Goal: Task Accomplishment & Management: Use online tool/utility

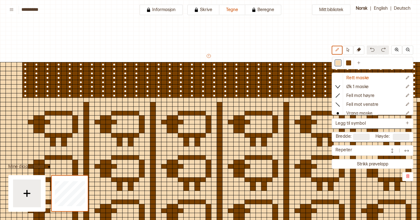
type input "*********"
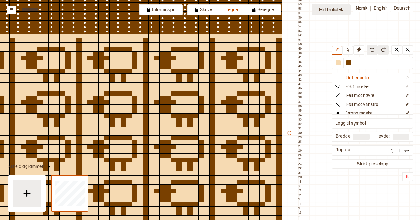
scroll to position [64, 202]
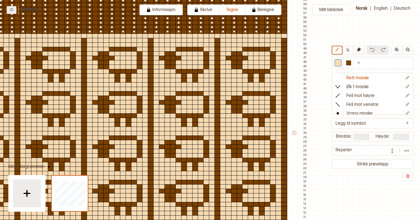
click at [12, 10] on icon at bounding box center [11, 9] width 4 height 4
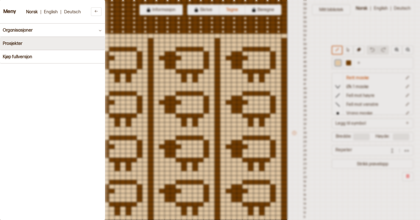
click at [13, 42] on h4 "Prosjekter" at bounding box center [13, 43] width 20 height 5
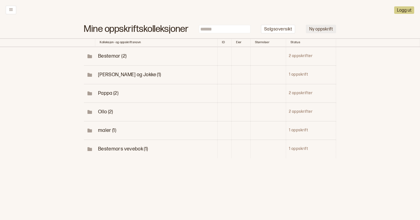
click at [319, 28] on button "Ny oppskrift" at bounding box center [321, 29] width 30 height 9
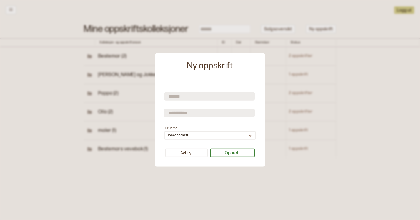
click at [201, 98] on input "text" at bounding box center [209, 96] width 90 height 8
type input "*"
type input "**********"
click at [202, 121] on form "**********" at bounding box center [210, 112] width 92 height 56
click at [202, 112] on input "text" at bounding box center [209, 113] width 90 height 8
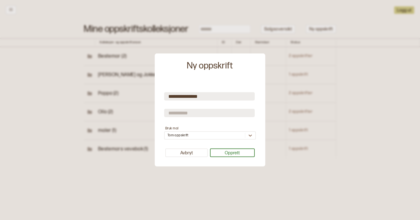
type input "*"
type input "**********"
click at [216, 135] on div "Tom oppskrift" at bounding box center [210, 136] width 92 height 8
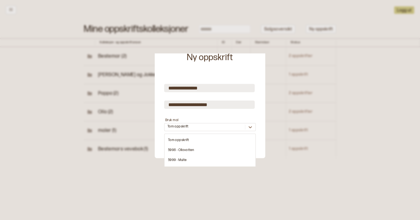
scroll to position [0, 0]
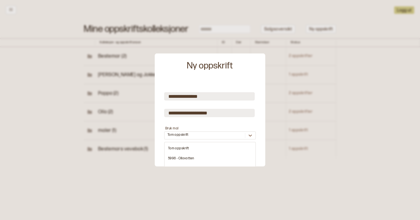
click at [239, 113] on form "**********" at bounding box center [210, 112] width 92 height 56
click at [234, 154] on button "Opprett" at bounding box center [232, 153] width 45 height 9
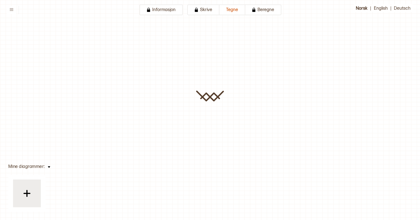
type input "**********"
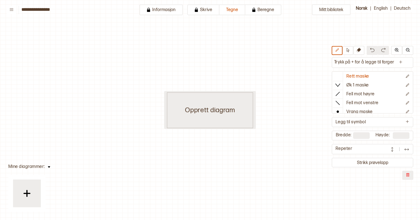
click at [220, 114] on div "Opprett diagram" at bounding box center [210, 110] width 86 height 36
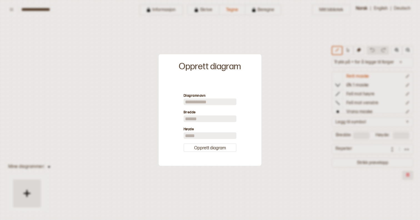
click at [198, 117] on input "**" at bounding box center [209, 119] width 53 height 7
type input "***"
click at [196, 132] on label "Høyde" at bounding box center [209, 130] width 53 height 6
click at [196, 134] on input "**" at bounding box center [209, 135] width 53 height 7
type input "***"
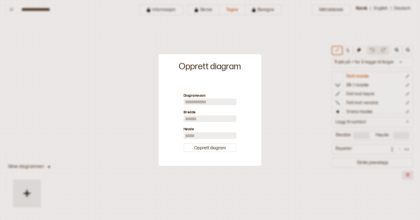
click at [200, 152] on div "Diagramnavn Bredde *** Høyde *** Opprett diagram" at bounding box center [209, 122] width 97 height 81
click at [202, 150] on button "Opprett diagram" at bounding box center [209, 147] width 53 height 9
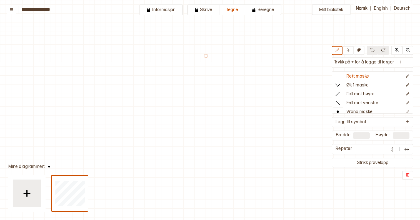
type input "***"
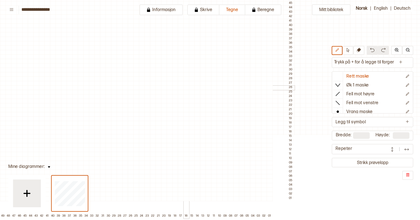
scroll to position [312, 211]
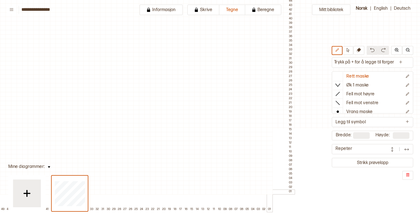
click at [271, 192] on div at bounding box center [269, 192] width 6 height 5
click at [240, 63] on div at bounding box center [242, 64] width 6 height 5
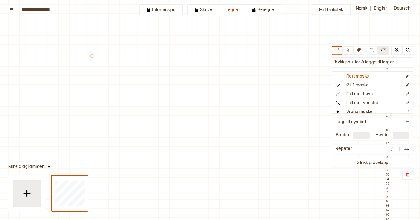
scroll to position [0, 88]
click at [117, 57] on button "+" at bounding box center [117, 56] width 4 height 4
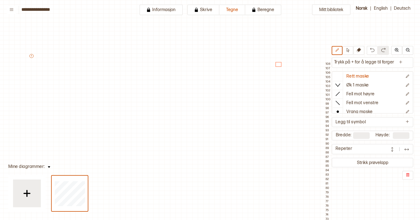
scroll to position [0, 172]
type input "***"
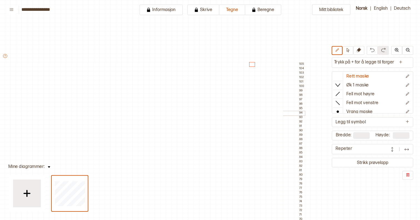
scroll to position [0, 201]
click at [346, 63] on p "Trykk på + for å legge til farger" at bounding box center [363, 62] width 63 height 9
click at [403, 62] on button at bounding box center [400, 62] width 10 height 9
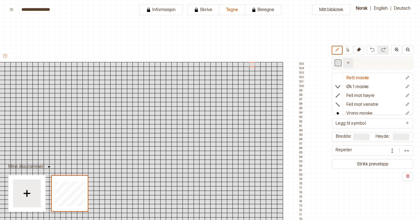
click at [349, 64] on icon "Ny farge" at bounding box center [348, 63] width 4 height 4
click at [349, 65] on div at bounding box center [348, 62] width 5 height 5
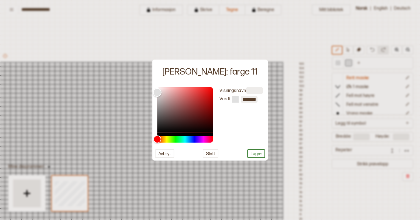
type input "*******"
drag, startPoint x: 211, startPoint y: 145, endPoint x: 218, endPoint y: 153, distance: 10.1
click at [218, 153] on div "Visningsnavn Verdi ******* Avbryt Slett Lagre" at bounding box center [209, 122] width 115 height 76
click at [256, 153] on button "Lagre" at bounding box center [256, 153] width 18 height 9
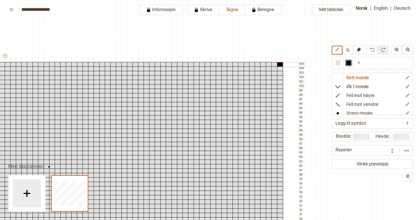
click at [279, 63] on div at bounding box center [280, 64] width 6 height 5
drag, startPoint x: 275, startPoint y: 64, endPoint x: 272, endPoint y: 64, distance: 3.1
click at [275, 64] on div at bounding box center [274, 64] width 6 height 5
click at [266, 64] on div at bounding box center [269, 64] width 6 height 5
click at [263, 64] on div at bounding box center [263, 64] width 6 height 5
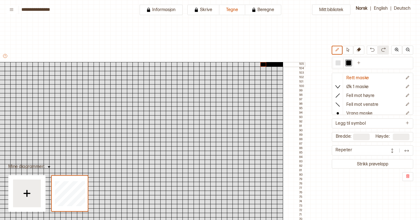
click at [257, 64] on div at bounding box center [257, 64] width 6 height 5
click at [250, 64] on div at bounding box center [252, 64] width 6 height 5
click at [244, 64] on div at bounding box center [246, 64] width 6 height 5
click at [239, 64] on div at bounding box center [241, 64] width 6 height 5
click at [236, 64] on div at bounding box center [235, 64] width 6 height 5
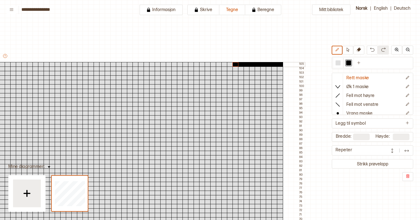
click at [230, 64] on div at bounding box center [230, 64] width 6 height 5
drag, startPoint x: 281, startPoint y: 72, endPoint x: 230, endPoint y: 73, distance: 50.8
drag, startPoint x: 259, startPoint y: 74, endPoint x: 267, endPoint y: 73, distance: 8.1
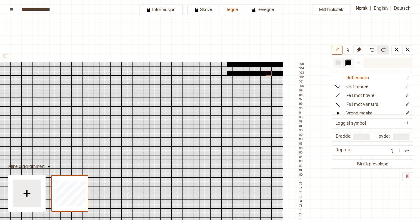
click at [346, 63] on div at bounding box center [348, 63] width 7 height 7
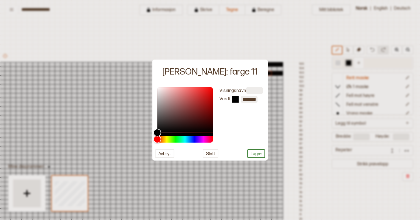
click at [346, 63] on div at bounding box center [210, 110] width 420 height 220
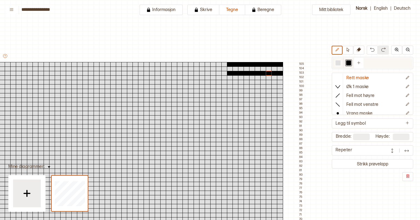
click at [347, 63] on div at bounding box center [348, 62] width 5 height 5
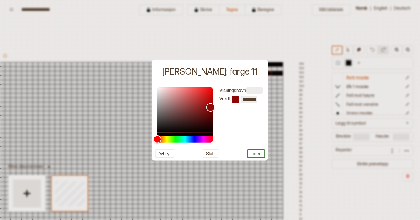
drag, startPoint x: 165, startPoint y: 125, endPoint x: 210, endPoint y: 107, distance: 48.8
click at [210, 107] on div "Color" at bounding box center [185, 110] width 56 height 46
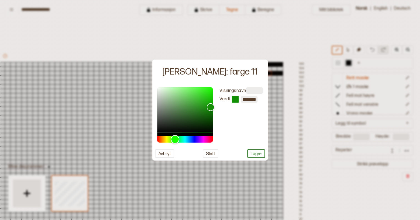
click at [174, 138] on div "Hue" at bounding box center [185, 139] width 56 height 7
type input "*******"
click at [201, 118] on div "Color" at bounding box center [185, 110] width 56 height 46
click at [254, 153] on button "Lagre" at bounding box center [256, 153] width 18 height 9
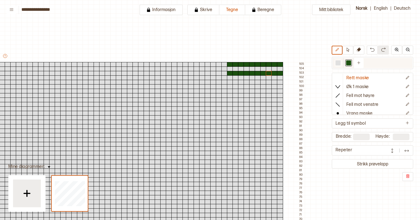
click at [339, 60] on div at bounding box center [337, 63] width 7 height 7
drag, startPoint x: 275, startPoint y: 65, endPoint x: 271, endPoint y: 65, distance: 3.9
click at [275, 65] on div at bounding box center [274, 64] width 6 height 5
click at [265, 63] on div at bounding box center [263, 64] width 6 height 5
click at [252, 64] on div at bounding box center [252, 64] width 6 height 5
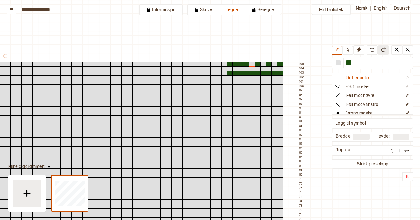
click at [242, 65] on div at bounding box center [241, 64] width 6 height 5
click at [229, 64] on div at bounding box center [230, 64] width 6 height 5
click at [348, 63] on div at bounding box center [348, 62] width 5 height 5
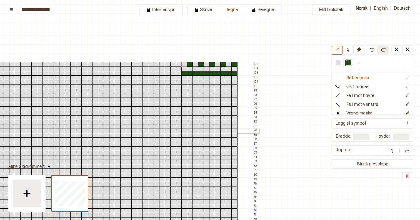
scroll to position [0, 246]
click at [26, 200] on img at bounding box center [27, 194] width 14 height 14
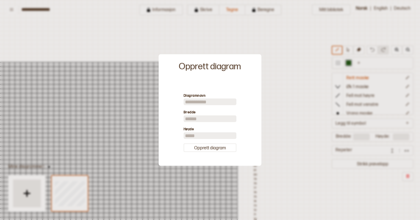
click at [192, 120] on input "**" at bounding box center [209, 119] width 53 height 7
type input "***"
click at [193, 134] on input "**" at bounding box center [209, 135] width 53 height 7
type input "***"
click at [193, 120] on input "***" at bounding box center [209, 119] width 53 height 7
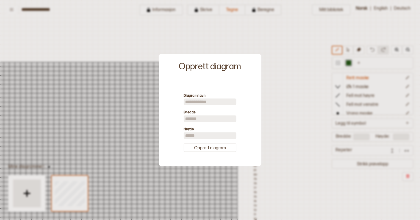
type input "*"
type input "**"
click at [206, 145] on button "Opprett diagram" at bounding box center [209, 147] width 53 height 9
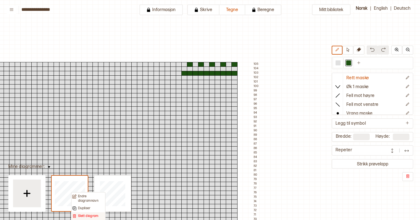
drag, startPoint x: 78, startPoint y: 211, endPoint x: 78, endPoint y: 216, distance: 5.8
click at [78, 216] on div "Endre diagramnavn Dupliser Slett diagram" at bounding box center [88, 206] width 34 height 29
click at [81, 216] on p "Slett diagram" at bounding box center [88, 216] width 21 height 4
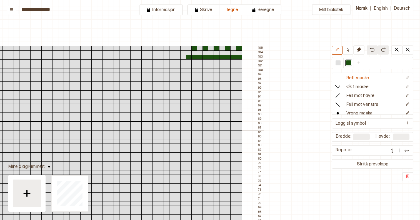
scroll to position [17, 241]
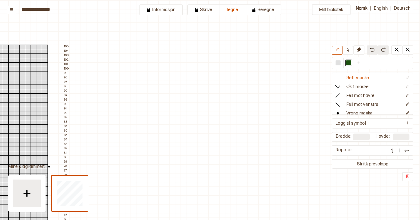
type input "**"
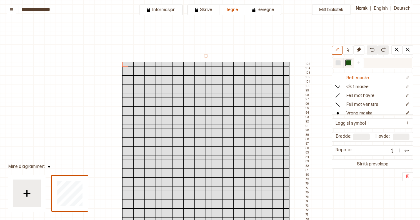
scroll to position [0, 0]
click at [287, 65] on div at bounding box center [286, 64] width 6 height 5
click at [274, 64] on div at bounding box center [275, 64] width 6 height 5
click at [263, 64] on div at bounding box center [264, 64] width 6 height 5
click at [251, 65] on div at bounding box center [253, 64] width 6 height 5
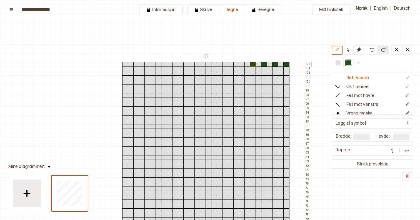
click at [241, 65] on div at bounding box center [242, 64] width 6 height 5
click at [229, 65] on div at bounding box center [231, 64] width 6 height 5
click at [220, 65] on div at bounding box center [219, 64] width 6 height 5
click at [209, 64] on div at bounding box center [208, 64] width 6 height 5
click at [195, 65] on div at bounding box center [197, 64] width 6 height 5
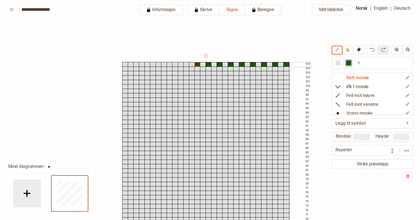
click at [185, 64] on div at bounding box center [186, 64] width 6 height 5
click at [173, 64] on div at bounding box center [175, 64] width 6 height 5
click at [163, 65] on div at bounding box center [164, 64] width 6 height 5
click at [152, 65] on div at bounding box center [153, 64] width 6 height 5
click at [141, 65] on div at bounding box center [142, 64] width 6 height 5
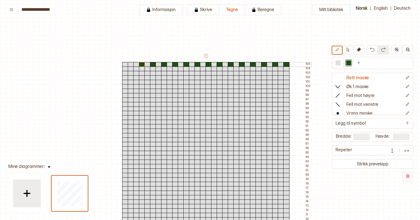
click at [129, 65] on div at bounding box center [131, 64] width 6 height 5
drag, startPoint x: 284, startPoint y: 75, endPoint x: 215, endPoint y: 75, distance: 69.1
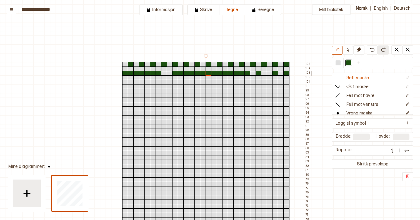
drag, startPoint x: 126, startPoint y: 73, endPoint x: 209, endPoint y: 74, distance: 83.5
drag, startPoint x: 174, startPoint y: 74, endPoint x: 162, endPoint y: 74, distance: 11.9
drag, startPoint x: 250, startPoint y: 74, endPoint x: 281, endPoint y: 73, distance: 31.4
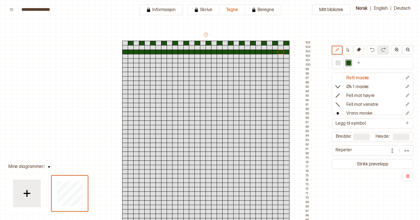
scroll to position [24, 0]
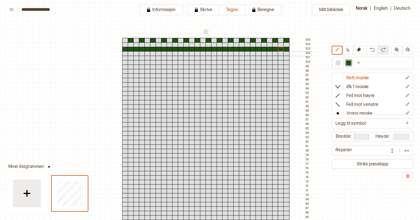
click at [286, 52] on div at bounding box center [286, 53] width 6 height 5
drag, startPoint x: 270, startPoint y: 54, endPoint x: 258, endPoint y: 54, distance: 11.9
drag, startPoint x: 248, startPoint y: 54, endPoint x: 237, endPoint y: 54, distance: 11.4
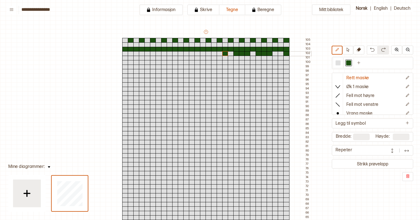
click at [224, 53] on div at bounding box center [225, 53] width 6 height 5
drag, startPoint x: 220, startPoint y: 53, endPoint x: 208, endPoint y: 54, distance: 12.3
drag, startPoint x: 197, startPoint y: 54, endPoint x: 187, endPoint y: 54, distance: 10.3
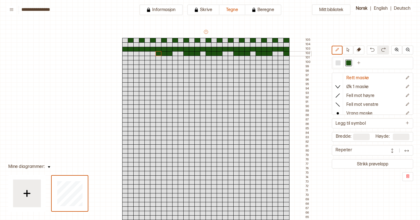
drag, startPoint x: 169, startPoint y: 54, endPoint x: 160, endPoint y: 54, distance: 9.4
drag, startPoint x: 145, startPoint y: 53, endPoint x: 137, endPoint y: 54, distance: 8.6
click at [339, 61] on div at bounding box center [337, 62] width 5 height 5
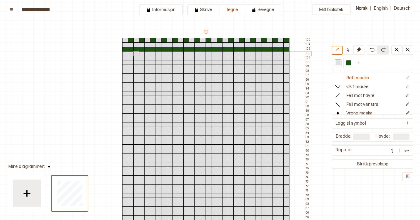
drag, startPoint x: 286, startPoint y: 54, endPoint x: 136, endPoint y: 54, distance: 150.1
click at [348, 63] on div at bounding box center [348, 62] width 5 height 5
click at [287, 54] on div at bounding box center [286, 53] width 6 height 5
drag, startPoint x: 273, startPoint y: 54, endPoint x: 264, endPoint y: 54, distance: 8.6
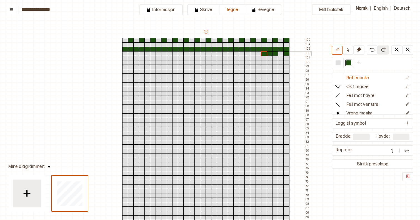
drag, startPoint x: 251, startPoint y: 54, endPoint x: 240, endPoint y: 54, distance: 10.8
drag, startPoint x: 228, startPoint y: 54, endPoint x: 219, endPoint y: 54, distance: 8.3
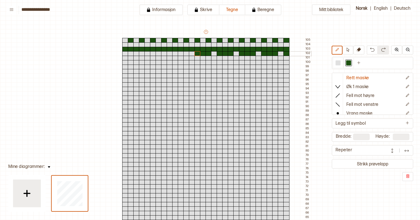
drag, startPoint x: 208, startPoint y: 54, endPoint x: 197, endPoint y: 54, distance: 10.8
drag, startPoint x: 185, startPoint y: 54, endPoint x: 177, endPoint y: 54, distance: 8.0
drag, startPoint x: 163, startPoint y: 54, endPoint x: 151, endPoint y: 54, distance: 11.4
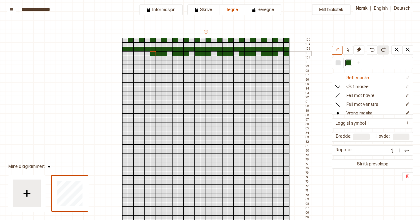
drag, startPoint x: 140, startPoint y: 54, endPoint x: 129, endPoint y: 54, distance: 10.8
drag, startPoint x: 136, startPoint y: 58, endPoint x: 157, endPoint y: 57, distance: 20.8
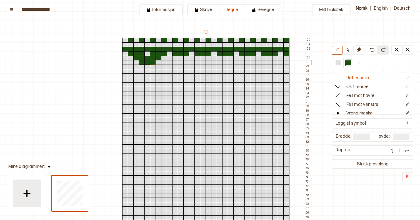
drag, startPoint x: 143, startPoint y: 62, endPoint x: 153, endPoint y: 62, distance: 9.4
click at [149, 67] on div at bounding box center [147, 67] width 6 height 5
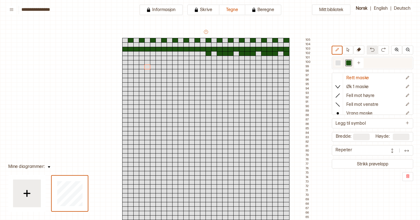
click at [340, 63] on div at bounding box center [337, 62] width 5 height 5
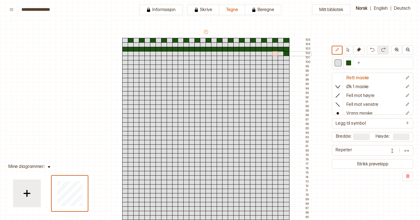
drag, startPoint x: 209, startPoint y: 54, endPoint x: 274, endPoint y: 54, distance: 64.9
click at [347, 63] on div at bounding box center [348, 62] width 5 height 5
drag, startPoint x: 269, startPoint y: 54, endPoint x: 258, endPoint y: 54, distance: 11.1
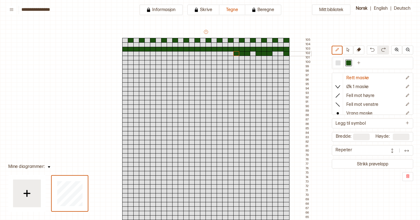
drag, startPoint x: 245, startPoint y: 54, endPoint x: 236, endPoint y: 54, distance: 8.3
drag, startPoint x: 224, startPoint y: 54, endPoint x: 212, endPoint y: 53, distance: 12.5
drag, startPoint x: 203, startPoint y: 54, endPoint x: 192, endPoint y: 54, distance: 11.1
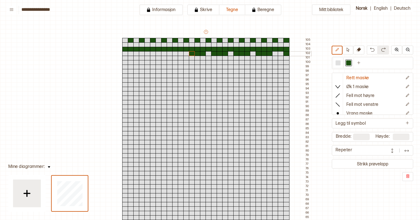
drag, startPoint x: 173, startPoint y: 54, endPoint x: 164, endPoint y: 53, distance: 9.2
drag, startPoint x: 152, startPoint y: 54, endPoint x: 142, endPoint y: 54, distance: 9.4
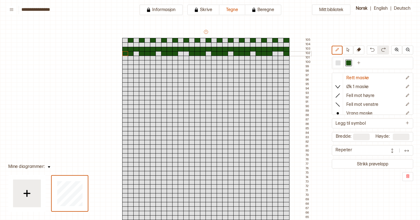
drag, startPoint x: 128, startPoint y: 53, endPoint x: 124, endPoint y: 53, distance: 3.9
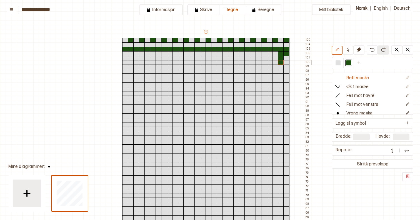
drag, startPoint x: 281, startPoint y: 53, endPoint x: 280, endPoint y: 62, distance: 8.3
click at [273, 53] on div at bounding box center [275, 53] width 6 height 5
drag, startPoint x: 268, startPoint y: 54, endPoint x: 268, endPoint y: 60, distance: 6.4
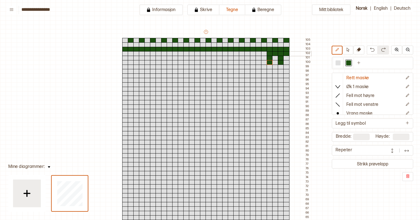
click at [263, 54] on div at bounding box center [264, 53] width 6 height 5
click at [255, 53] on div at bounding box center [253, 53] width 6 height 5
drag, startPoint x: 257, startPoint y: 54, endPoint x: 257, endPoint y: 62, distance: 8.6
click at [286, 56] on div at bounding box center [286, 58] width 6 height 5
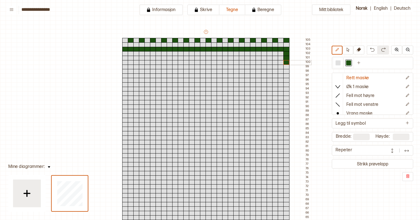
click at [286, 61] on div at bounding box center [286, 62] width 6 height 5
click at [281, 55] on div at bounding box center [281, 53] width 6 height 5
drag, startPoint x: 275, startPoint y: 54, endPoint x: 274, endPoint y: 61, distance: 7.3
click at [269, 55] on div at bounding box center [269, 53] width 6 height 5
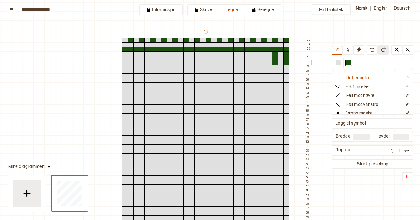
drag, startPoint x: 275, startPoint y: 54, endPoint x: 275, endPoint y: 62, distance: 8.0
drag, startPoint x: 264, startPoint y: 54, endPoint x: 264, endPoint y: 61, distance: 7.0
drag, startPoint x: 253, startPoint y: 54, endPoint x: 251, endPoint y: 64, distance: 9.8
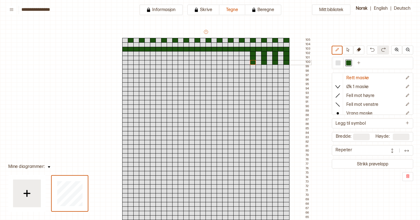
drag, startPoint x: 241, startPoint y: 52, endPoint x: 240, endPoint y: 62, distance: 10.1
drag, startPoint x: 281, startPoint y: 54, endPoint x: 280, endPoint y: 60, distance: 6.1
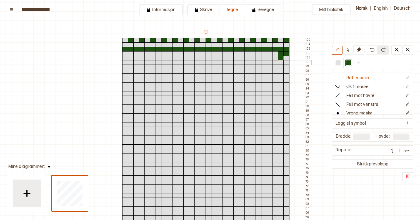
click at [281, 62] on div at bounding box center [281, 62] width 6 height 5
drag, startPoint x: 276, startPoint y: 58, endPoint x: 276, endPoint y: 53, distance: 4.7
click at [268, 52] on div at bounding box center [269, 53] width 6 height 5
click at [286, 59] on div at bounding box center [286, 58] width 6 height 5
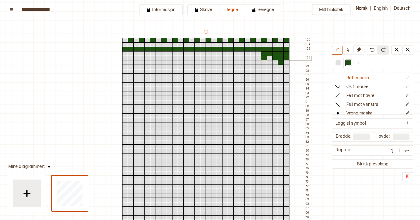
drag, startPoint x: 258, startPoint y: 54, endPoint x: 258, endPoint y: 61, distance: 7.8
click at [255, 58] on div at bounding box center [253, 58] width 6 height 5
drag, startPoint x: 241, startPoint y: 58, endPoint x: 232, endPoint y: 58, distance: 8.9
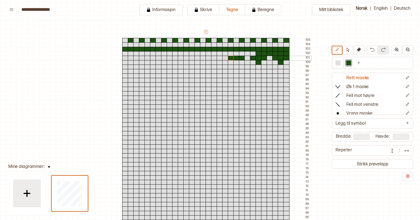
drag, startPoint x: 218, startPoint y: 58, endPoint x: 207, endPoint y: 58, distance: 10.8
drag, startPoint x: 196, startPoint y: 57, endPoint x: 185, endPoint y: 57, distance: 11.4
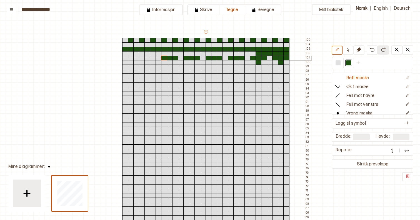
drag, startPoint x: 173, startPoint y: 57, endPoint x: 165, endPoint y: 57, distance: 7.8
drag, startPoint x: 151, startPoint y: 57, endPoint x: 141, endPoint y: 57, distance: 10.0
drag, startPoint x: 129, startPoint y: 58, endPoint x: 123, endPoint y: 58, distance: 5.8
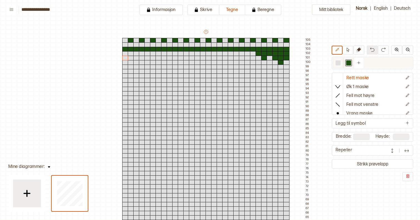
click at [337, 62] on div at bounding box center [337, 62] width 5 height 5
click at [235, 58] on div at bounding box center [236, 58] width 6 height 5
click at [348, 61] on div at bounding box center [348, 62] width 5 height 5
click at [236, 103] on div at bounding box center [236, 102] width 6 height 5
click at [339, 63] on div at bounding box center [337, 62] width 5 height 5
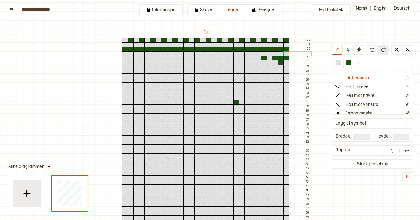
drag, startPoint x: 258, startPoint y: 54, endPoint x: 286, endPoint y: 56, distance: 28.1
drag, startPoint x: 267, startPoint y: 58, endPoint x: 281, endPoint y: 62, distance: 14.9
click at [336, 64] on div at bounding box center [337, 62] width 5 height 5
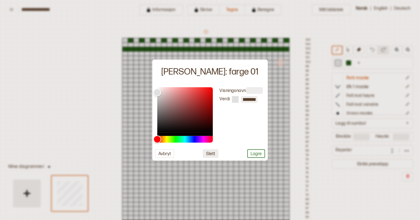
click at [211, 152] on button "Slett" at bounding box center [211, 153] width 16 height 9
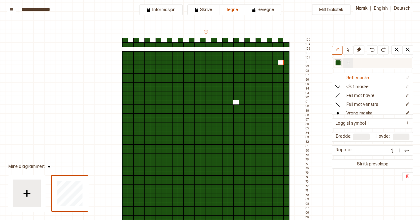
click at [348, 61] on icon "Ny farge" at bounding box center [348, 63] width 4 height 4
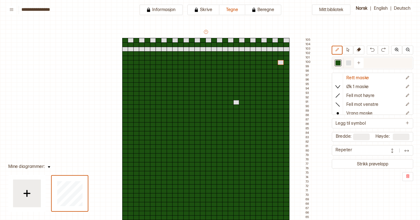
drag, startPoint x: 348, startPoint y: 64, endPoint x: 337, endPoint y: 64, distance: 10.8
click at [337, 64] on div at bounding box center [342, 63] width 21 height 10
click at [349, 64] on div at bounding box center [348, 62] width 5 height 5
drag, startPoint x: 348, startPoint y: 63, endPoint x: 334, endPoint y: 63, distance: 13.9
click at [334, 63] on div at bounding box center [342, 63] width 21 height 10
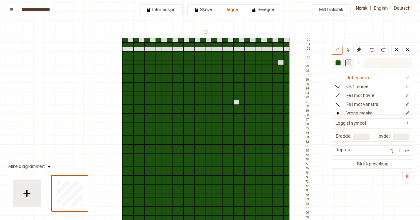
click at [338, 63] on div at bounding box center [337, 62] width 5 height 5
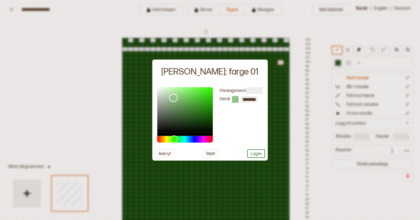
type input "*******"
drag, startPoint x: 173, startPoint y: 98, endPoint x: 147, endPoint y: 80, distance: 31.5
click at [147, 80] on body "**********" at bounding box center [210, 110] width 420 height 220
click at [255, 158] on div "Visningsnavn Verdi ******* Avbryt Slett Lagre" at bounding box center [209, 122] width 115 height 76
click at [260, 156] on button "Lagre" at bounding box center [256, 153] width 18 height 9
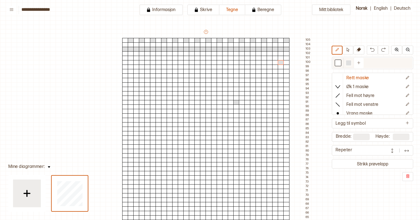
click at [346, 65] on div at bounding box center [348, 62] width 5 height 5
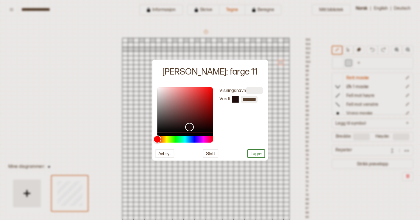
click at [189, 127] on div "Color" at bounding box center [185, 110] width 56 height 46
click at [171, 138] on div "Hue" at bounding box center [185, 139] width 56 height 7
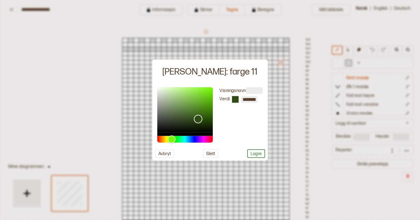
drag, startPoint x: 187, startPoint y: 112, endPoint x: 198, endPoint y: 119, distance: 12.4
click at [198, 119] on div "Color" at bounding box center [185, 110] width 56 height 46
type input "*******"
drag, startPoint x: 198, startPoint y: 119, endPoint x: 200, endPoint y: 116, distance: 3.9
click at [200, 116] on div "Color" at bounding box center [200, 116] width 9 height 9
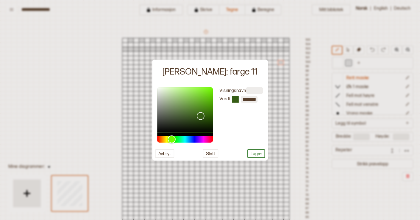
click at [265, 155] on div "Visningsnavn Verdi ******* Avbryt Slett Lagre" at bounding box center [209, 122] width 115 height 76
click at [261, 155] on button "Lagre" at bounding box center [256, 153] width 18 height 9
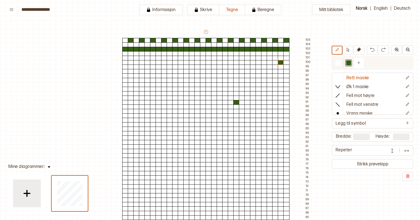
click at [340, 61] on div at bounding box center [337, 62] width 5 height 5
click at [237, 103] on div at bounding box center [236, 102] width 6 height 5
click at [346, 64] on div at bounding box center [348, 62] width 5 height 5
click at [334, 63] on div at bounding box center [337, 63] width 7 height 7
click at [281, 62] on div at bounding box center [281, 62] width 6 height 5
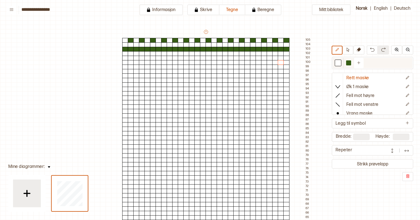
click at [346, 63] on div at bounding box center [348, 62] width 5 height 5
click at [268, 58] on div at bounding box center [269, 58] width 6 height 5
click at [264, 58] on div at bounding box center [264, 58] width 6 height 5
click at [256, 58] on div at bounding box center [258, 58] width 6 height 5
drag, startPoint x: 234, startPoint y: 57, endPoint x: 226, endPoint y: 57, distance: 8.3
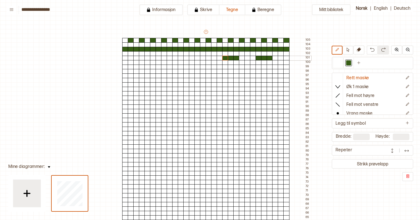
drag, startPoint x: 201, startPoint y: 57, endPoint x: 192, endPoint y: 57, distance: 8.9
drag, startPoint x: 168, startPoint y: 57, endPoint x: 159, endPoint y: 58, distance: 8.3
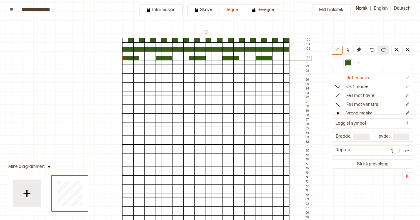
drag, startPoint x: 135, startPoint y: 57, endPoint x: 125, endPoint y: 58, distance: 10.6
click at [268, 62] on div at bounding box center [269, 62] width 6 height 5
click at [257, 62] on div at bounding box center [258, 62] width 6 height 5
click at [252, 62] on div at bounding box center [253, 62] width 6 height 5
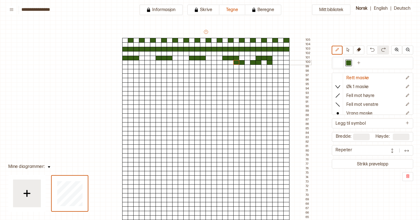
drag, startPoint x: 240, startPoint y: 62, endPoint x: 236, endPoint y: 62, distance: 3.6
click at [275, 62] on div at bounding box center [275, 62] width 6 height 5
drag, startPoint x: 224, startPoint y: 63, endPoint x: 219, endPoint y: 63, distance: 4.4
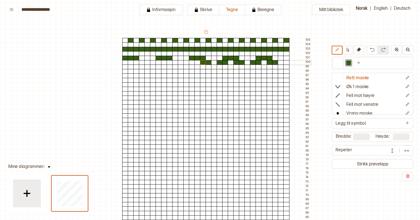
drag, startPoint x: 208, startPoint y: 63, endPoint x: 202, endPoint y: 63, distance: 5.6
drag, startPoint x: 169, startPoint y: 61, endPoint x: 173, endPoint y: 62, distance: 3.9
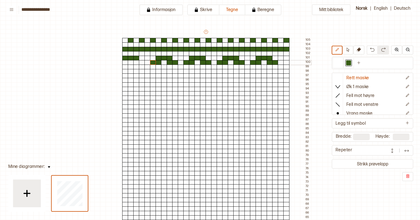
drag, startPoint x: 157, startPoint y: 62, endPoint x: 153, endPoint y: 62, distance: 4.4
drag, startPoint x: 140, startPoint y: 61, endPoint x: 137, endPoint y: 61, distance: 2.8
click at [125, 61] on div at bounding box center [125, 62] width 6 height 5
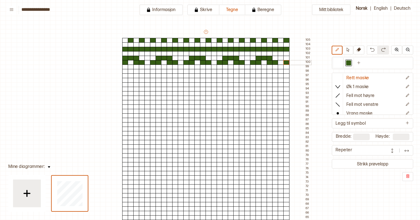
click at [287, 63] on div at bounding box center [286, 62] width 6 height 5
click at [274, 67] on div at bounding box center [275, 67] width 6 height 5
click at [288, 67] on div at bounding box center [286, 67] width 6 height 5
click at [253, 66] on div at bounding box center [253, 67] width 6 height 5
click at [241, 66] on div at bounding box center [242, 67] width 6 height 5
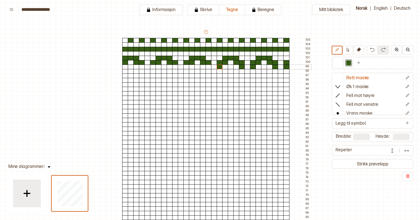
click at [218, 67] on div at bounding box center [219, 67] width 6 height 5
click at [209, 66] on div at bounding box center [208, 67] width 6 height 5
click at [185, 66] on div at bounding box center [186, 67] width 6 height 5
click at [174, 67] on div at bounding box center [175, 67] width 6 height 5
click at [151, 66] on div at bounding box center [153, 67] width 6 height 5
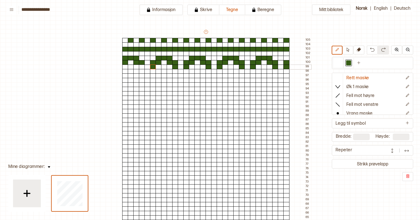
click at [141, 67] on div at bounding box center [142, 67] width 6 height 5
click at [124, 66] on div at bounding box center [125, 67] width 6 height 5
click at [286, 70] on div at bounding box center [286, 71] width 6 height 5
click at [275, 71] on div at bounding box center [275, 71] width 6 height 5
click at [253, 71] on div at bounding box center [253, 71] width 6 height 5
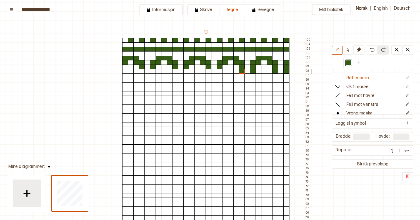
click at [241, 72] on div at bounding box center [242, 71] width 6 height 5
click at [218, 71] on div at bounding box center [219, 71] width 6 height 5
click at [207, 71] on div at bounding box center [208, 71] width 6 height 5
click at [187, 72] on div at bounding box center [186, 71] width 6 height 5
click at [175, 72] on div at bounding box center [175, 71] width 6 height 5
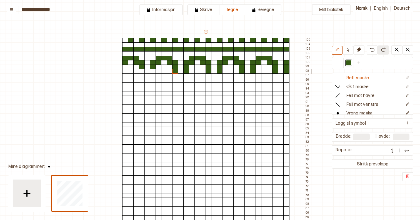
click at [152, 71] on div at bounding box center [153, 71] width 6 height 5
click at [144, 71] on div at bounding box center [142, 71] width 6 height 5
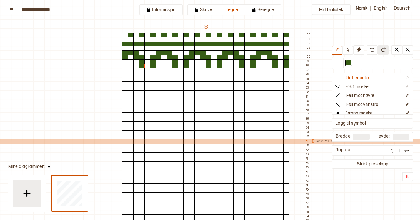
scroll to position [34, 0]
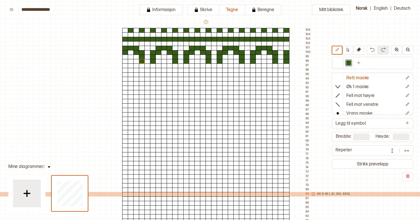
click at [314, 195] on icon at bounding box center [313, 194] width 4 height 4
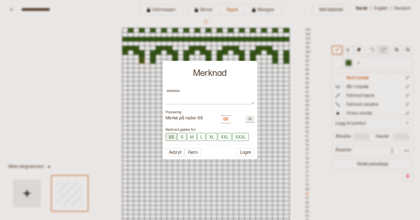
click at [168, 137] on button "XS" at bounding box center [170, 137] width 11 height 8
click at [182, 137] on button "S" at bounding box center [182, 137] width 9 height 8
click at [172, 137] on button "XS" at bounding box center [171, 137] width 12 height 9
click at [246, 154] on button "Lagre" at bounding box center [245, 152] width 18 height 9
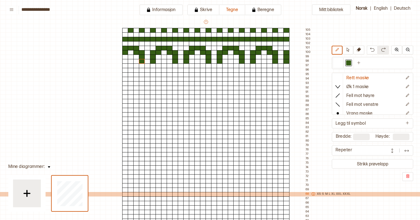
click at [313, 196] on icon at bounding box center [313, 194] width 4 height 4
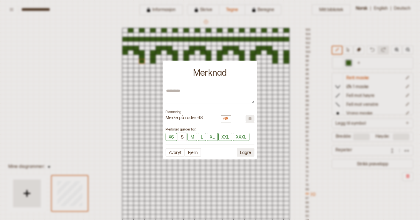
click at [244, 156] on button "Lagre" at bounding box center [245, 152] width 18 height 9
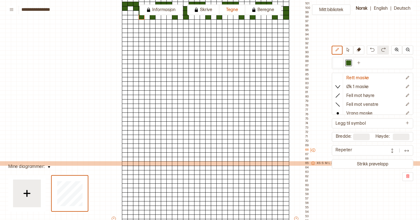
scroll to position [81, 0]
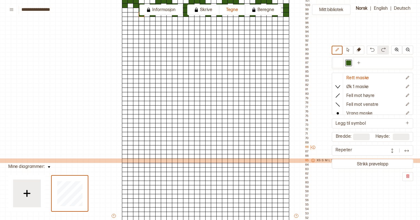
click at [312, 160] on icon at bounding box center [313, 161] width 4 height 4
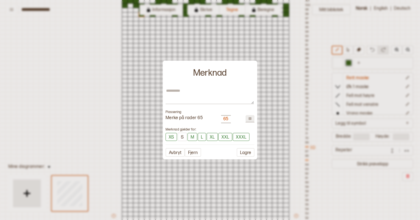
type textarea "*"
click at [245, 152] on button "Lagre" at bounding box center [245, 152] width 18 height 9
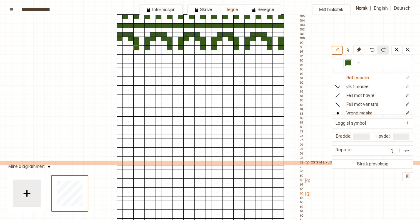
scroll to position [44, 5]
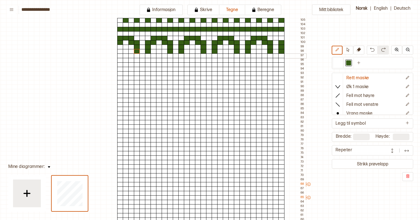
click at [243, 56] on div at bounding box center [242, 56] width 6 height 5
click at [242, 62] on div at bounding box center [242, 60] width 6 height 5
click at [174, 56] on div at bounding box center [176, 56] width 6 height 5
click at [174, 61] on div at bounding box center [176, 60] width 6 height 5
click at [143, 56] on div at bounding box center [142, 56] width 6 height 5
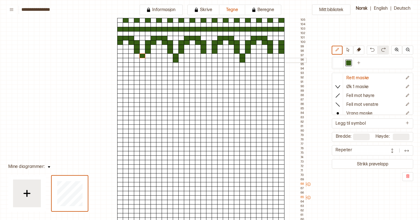
click at [143, 62] on div at bounding box center [142, 60] width 6 height 5
click at [339, 62] on div at bounding box center [337, 62] width 5 height 5
drag, startPoint x: 282, startPoint y: 44, endPoint x: 282, endPoint y: 49, distance: 5.8
click at [281, 53] on div at bounding box center [281, 51] width 6 height 5
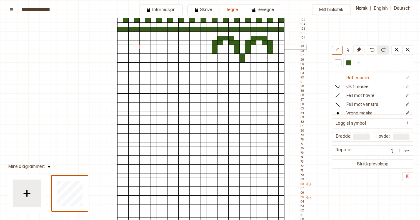
drag, startPoint x: 205, startPoint y: 44, endPoint x: 137, endPoint y: 47, distance: 68.3
click at [333, 62] on div at bounding box center [337, 63] width 11 height 10
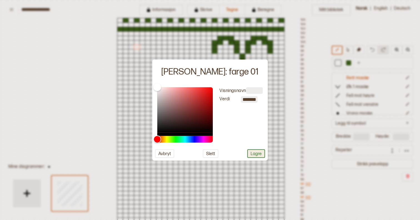
click at [252, 154] on button "Lagre" at bounding box center [256, 153] width 18 height 9
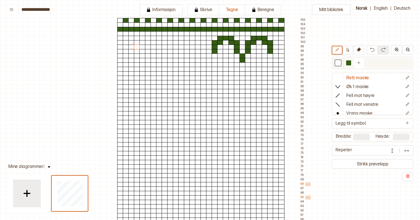
click at [349, 62] on div at bounding box center [348, 62] width 5 height 5
drag, startPoint x: 198, startPoint y: 37, endPoint x: 187, endPoint y: 38, distance: 10.3
drag, startPoint x: 193, startPoint y: 39, endPoint x: 183, endPoint y: 39, distance: 9.7
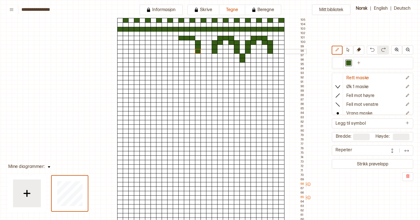
drag, startPoint x: 197, startPoint y: 43, endPoint x: 196, endPoint y: 49, distance: 6.7
drag, startPoint x: 181, startPoint y: 42, endPoint x: 177, endPoint y: 42, distance: 3.9
click at [191, 43] on div at bounding box center [192, 42] width 6 height 5
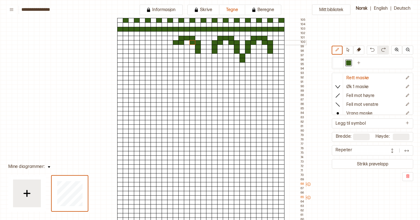
click at [170, 43] on div at bounding box center [170, 42] width 6 height 5
click at [170, 39] on div at bounding box center [170, 38] width 6 height 5
click at [192, 44] on div at bounding box center [192, 42] width 6 height 5
click at [176, 43] on div at bounding box center [176, 42] width 6 height 5
click at [174, 49] on div at bounding box center [176, 47] width 6 height 5
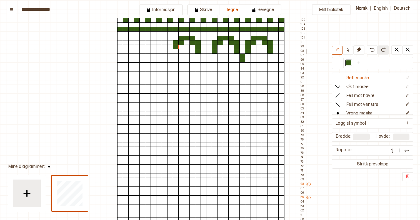
click at [174, 52] on div at bounding box center [176, 51] width 6 height 5
click at [170, 56] on div at bounding box center [170, 56] width 6 height 5
click at [170, 61] on div at bounding box center [170, 60] width 6 height 5
drag, startPoint x: 164, startPoint y: 52, endPoint x: 165, endPoint y: 42, distance: 9.4
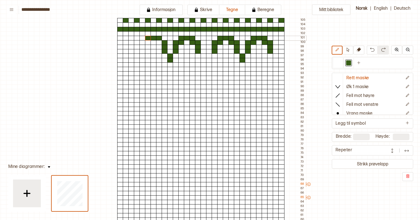
drag, startPoint x: 158, startPoint y: 39, endPoint x: 147, endPoint y: 38, distance: 10.5
click at [158, 42] on div at bounding box center [159, 42] width 6 height 5
click at [147, 42] on div at bounding box center [148, 42] width 6 height 5
click at [142, 42] on div at bounding box center [142, 42] width 6 height 5
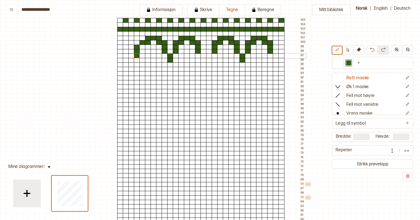
drag, startPoint x: 137, startPoint y: 47, endPoint x: 136, endPoint y: 56, distance: 8.6
click at [141, 47] on div at bounding box center [142, 47] width 6 height 5
click at [141, 50] on div at bounding box center [142, 51] width 6 height 5
